Goal: Task Accomplishment & Management: Complete application form

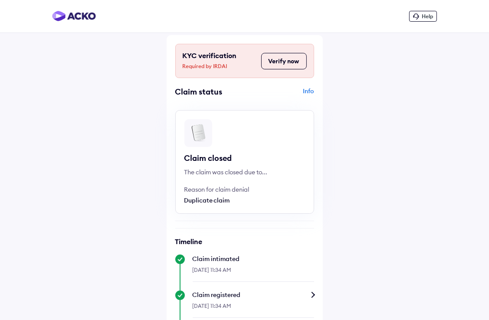
click at [222, 193] on div "Reason for claim denial" at bounding box center [231, 189] width 95 height 9
click at [312, 93] on div "Info" at bounding box center [280, 95] width 67 height 16
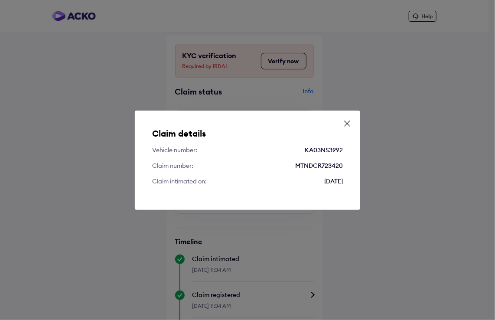
click at [348, 121] on icon at bounding box center [347, 123] width 9 height 9
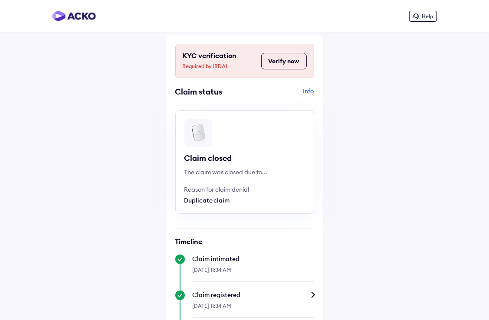
click at [197, 200] on div "Duplicate claim" at bounding box center [231, 200] width 95 height 9
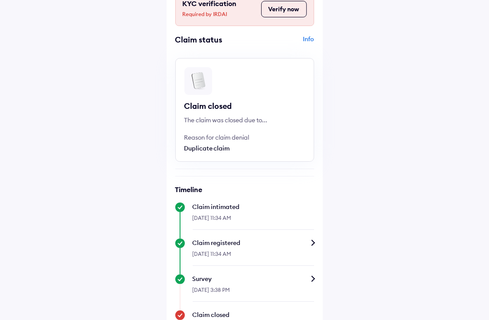
scroll to position [86, 0]
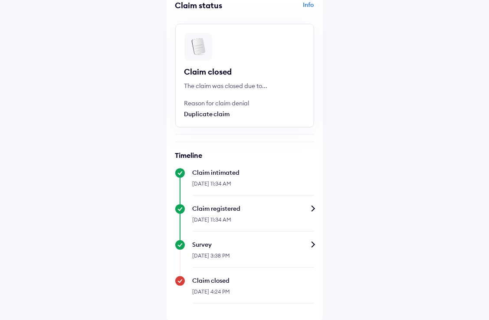
click at [204, 289] on div "09-Sep-2025, 4:24 PM" at bounding box center [252, 294] width 121 height 19
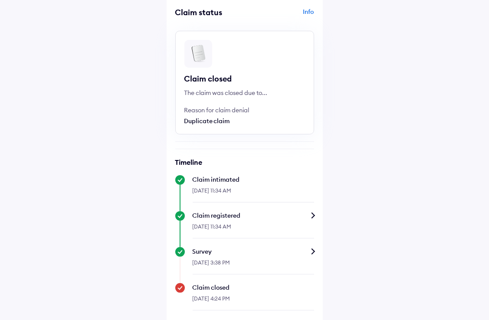
scroll to position [0, 0]
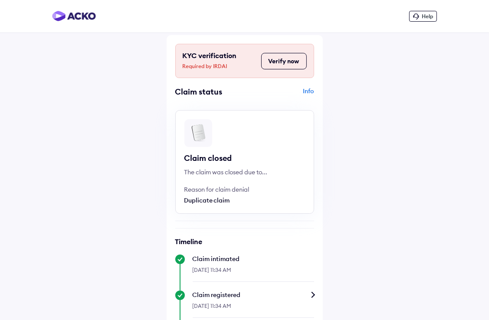
click at [298, 62] on button "Verify now" at bounding box center [284, 61] width 46 height 16
click at [424, 13] on span "Help" at bounding box center [426, 16] width 11 height 7
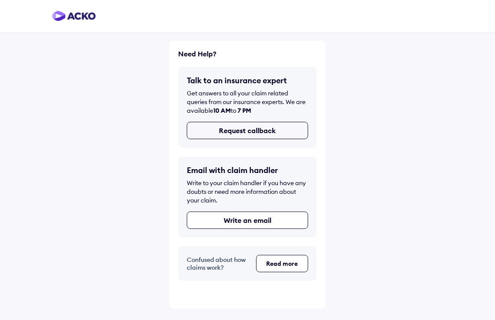
click at [269, 134] on button "Request callback" at bounding box center [247, 130] width 121 height 17
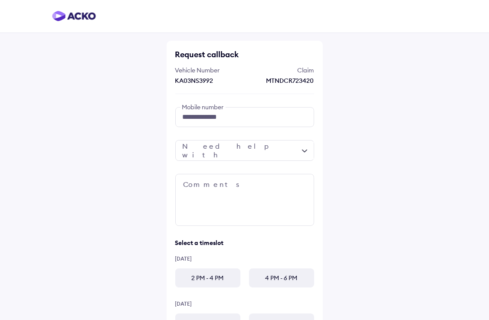
click at [297, 153] on div at bounding box center [244, 150] width 139 height 21
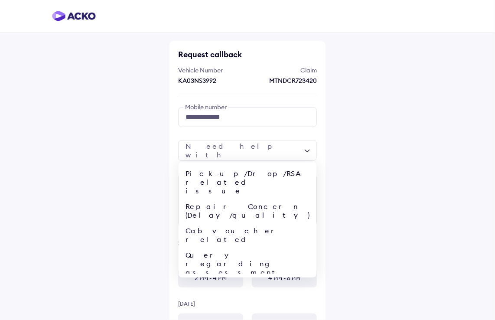
scroll to position [33, 0]
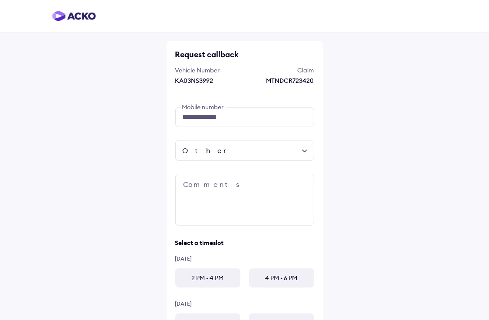
click at [309, 150] on div "Other" at bounding box center [244, 150] width 139 height 21
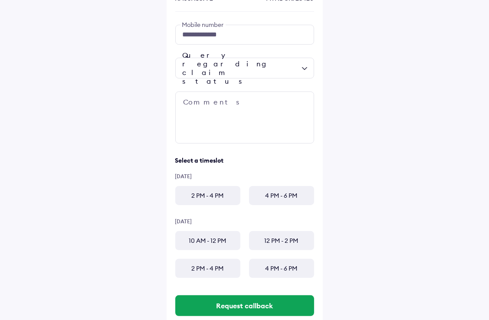
scroll to position [87, 0]
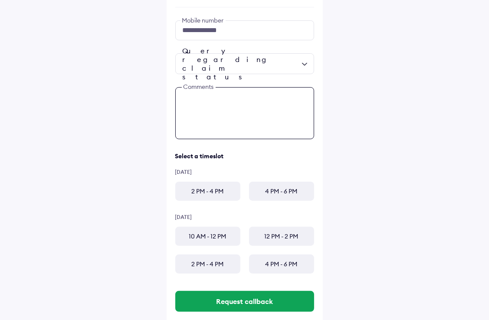
click at [254, 111] on textarea at bounding box center [244, 113] width 139 height 52
type textarea "*"
type textarea "**********"
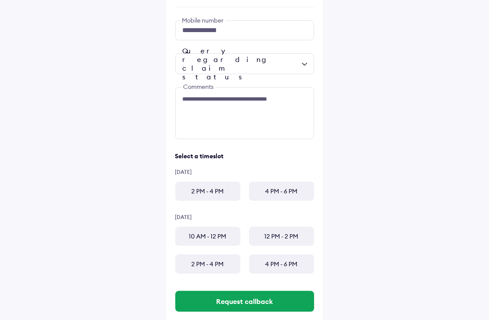
drag, startPoint x: 209, startPoint y: 197, endPoint x: 209, endPoint y: 202, distance: 5.2
click at [208, 196] on div "2 PM - 4 PM" at bounding box center [207, 191] width 65 height 19
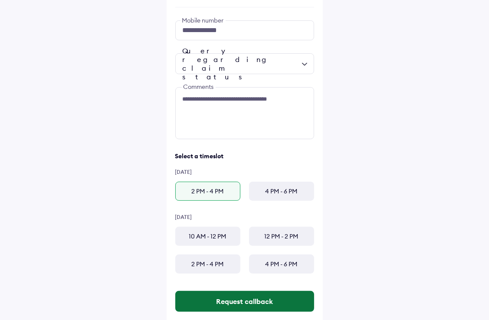
click at [277, 300] on button "Request callback" at bounding box center [244, 301] width 139 height 21
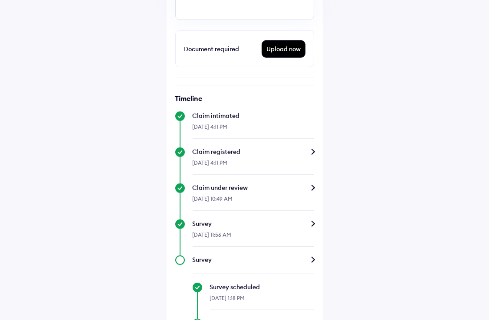
scroll to position [260, 0]
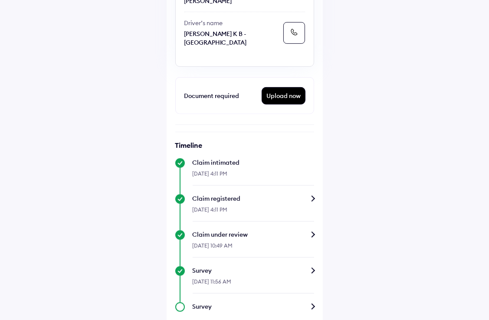
click at [293, 96] on div "Upload now" at bounding box center [283, 96] width 43 height 16
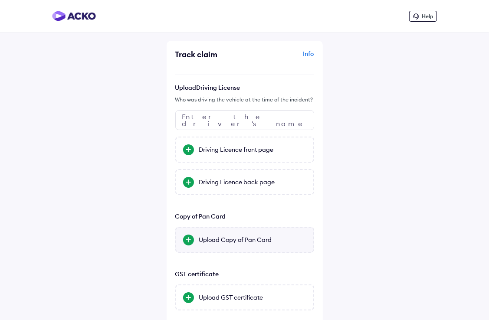
click at [238, 244] on div "Upload Copy of Pan Card" at bounding box center [252, 239] width 107 height 9
click at [0, 0] on input "Upload Copy of Pan Card" at bounding box center [0, 0] width 0 height 0
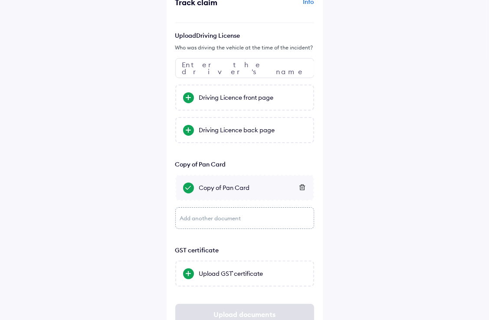
scroll to position [83, 0]
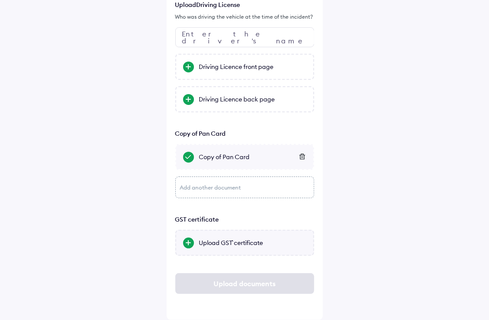
click at [240, 241] on div "Upload GST` certificate" at bounding box center [252, 242] width 107 height 9
click at [0, 0] on input "Upload GST` certificate" at bounding box center [0, 0] width 0 height 0
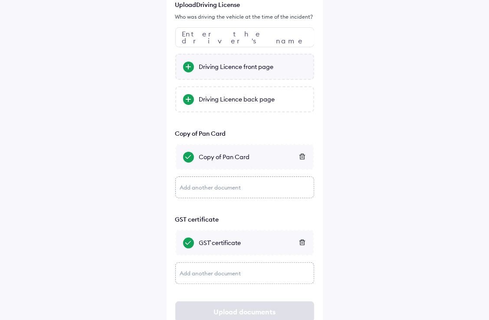
click at [246, 73] on div "Driving Licence front page" at bounding box center [244, 67] width 139 height 26
click at [0, 0] on input "Driving Licence front page" at bounding box center [0, 0] width 0 height 0
click at [241, 98] on div "Driving Licence back page" at bounding box center [252, 99] width 107 height 9
click at [0, 0] on input "Driving Licence back page" at bounding box center [0, 0] width 0 height 0
click at [303, 66] on icon at bounding box center [302, 66] width 6 height 6
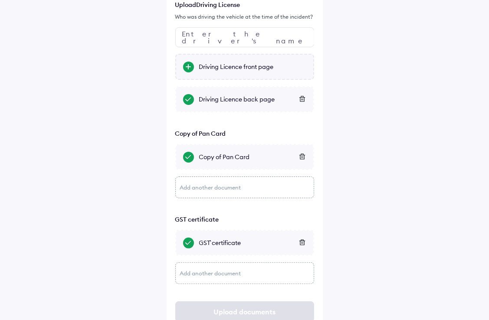
click at [197, 65] on div "Driving Licence front page" at bounding box center [244, 67] width 139 height 26
click at [0, 0] on input "Driving Licence front page" at bounding box center [0, 0] width 0 height 0
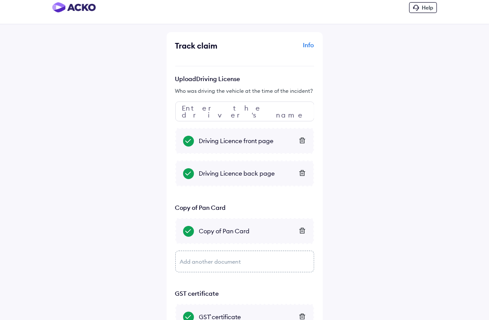
scroll to position [0, 0]
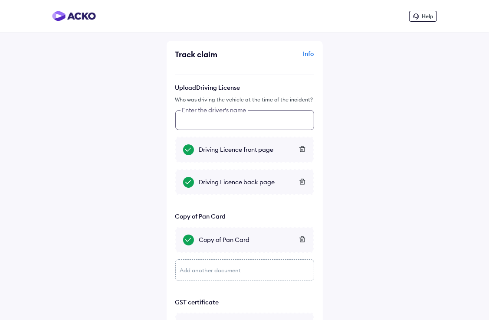
click at [247, 124] on input "text" at bounding box center [244, 120] width 139 height 20
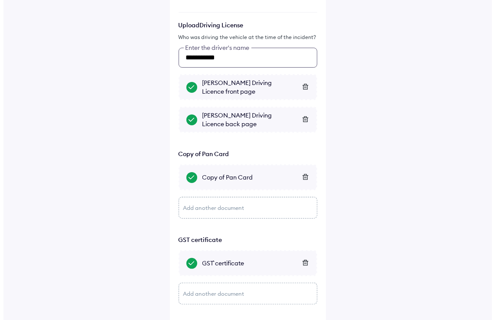
scroll to position [111, 0]
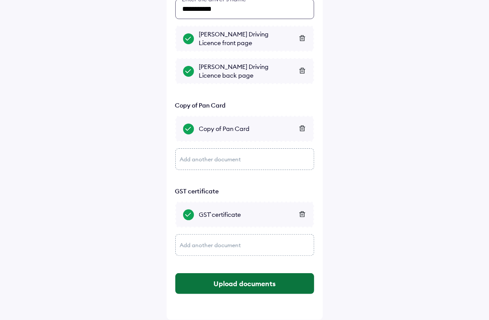
type input "**********"
click at [267, 284] on button "Upload documents" at bounding box center [244, 283] width 139 height 21
